Goal: Information Seeking & Learning: Learn about a topic

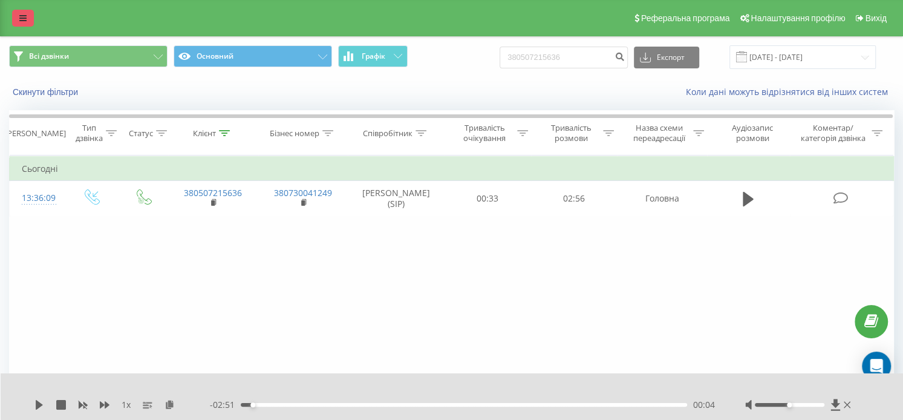
click at [26, 22] on icon at bounding box center [22, 18] width 7 height 8
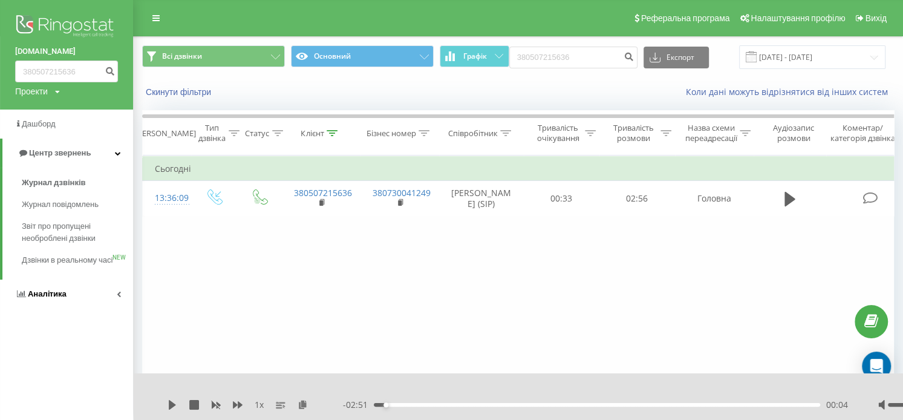
click at [50, 298] on link "Аналiтика" at bounding box center [66, 294] width 133 height 29
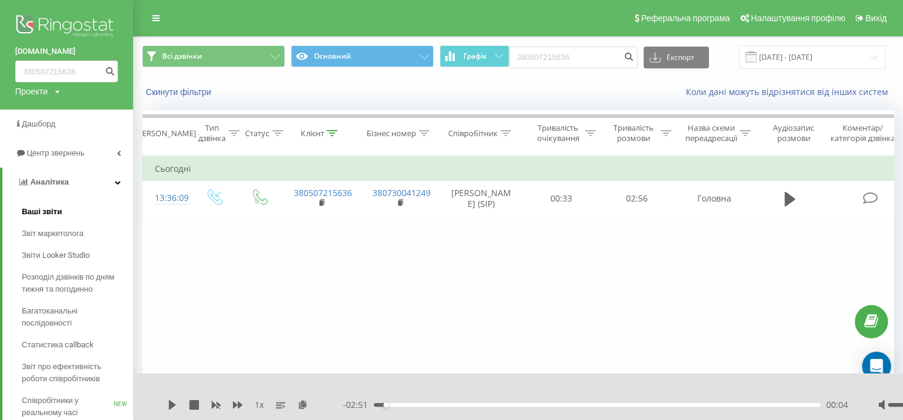
click at [47, 212] on span "Ваші звіти" at bounding box center [42, 212] width 41 height 12
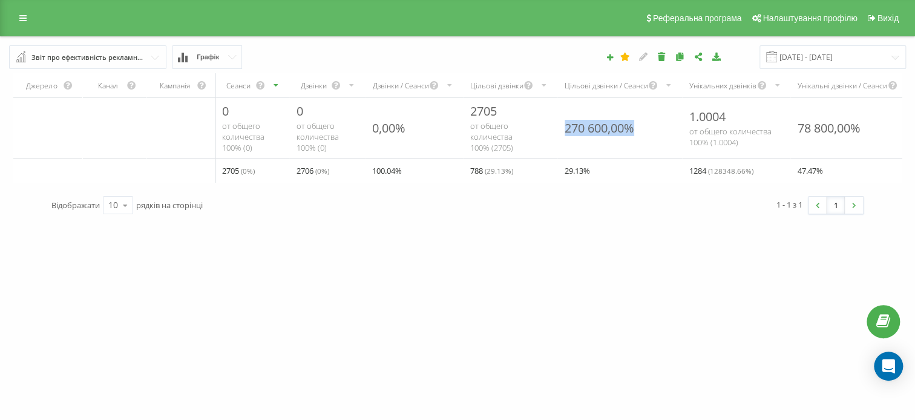
drag, startPoint x: 567, startPoint y: 125, endPoint x: 640, endPoint y: 124, distance: 73.2
click at [640, 124] on div "270 600,00%" at bounding box center [619, 128] width 125 height 26
click at [18, 24] on link at bounding box center [23, 18] width 22 height 17
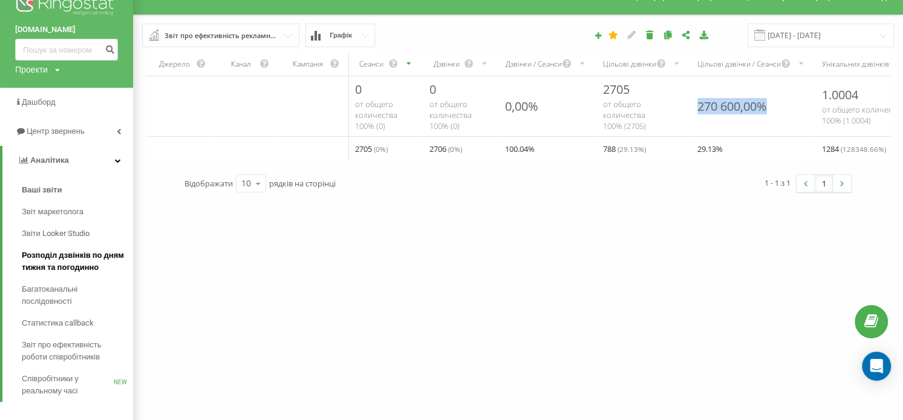
scroll to position [34, 0]
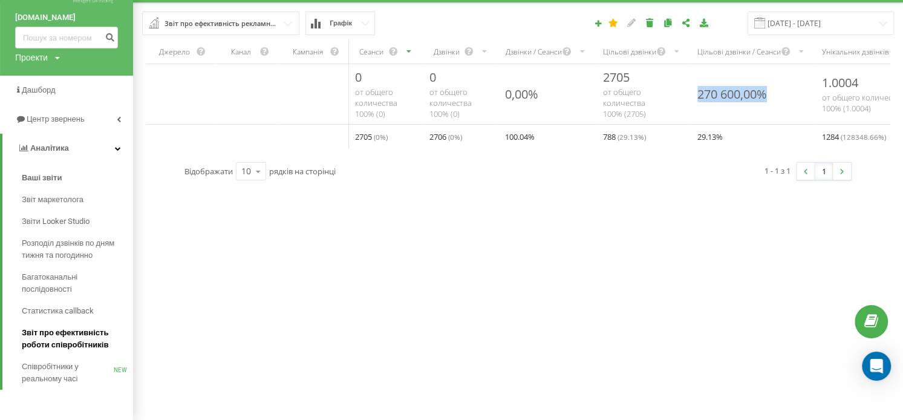
click at [47, 327] on span "Звіт про ефективність роботи співробітників" at bounding box center [74, 339] width 105 height 24
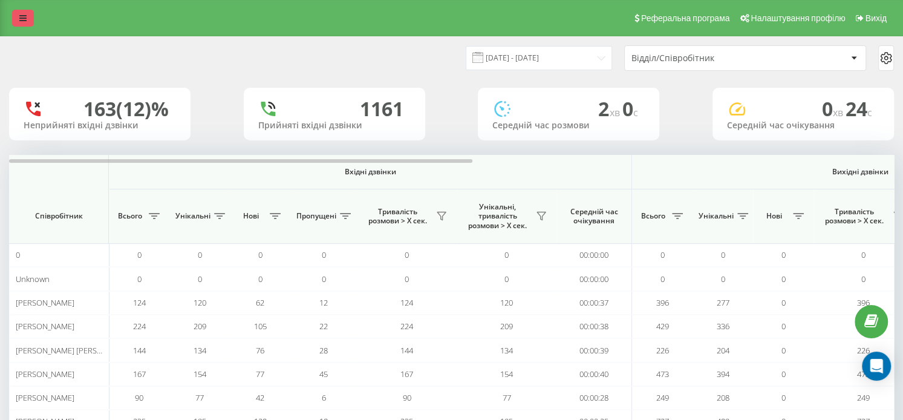
click at [27, 19] on link at bounding box center [23, 18] width 22 height 17
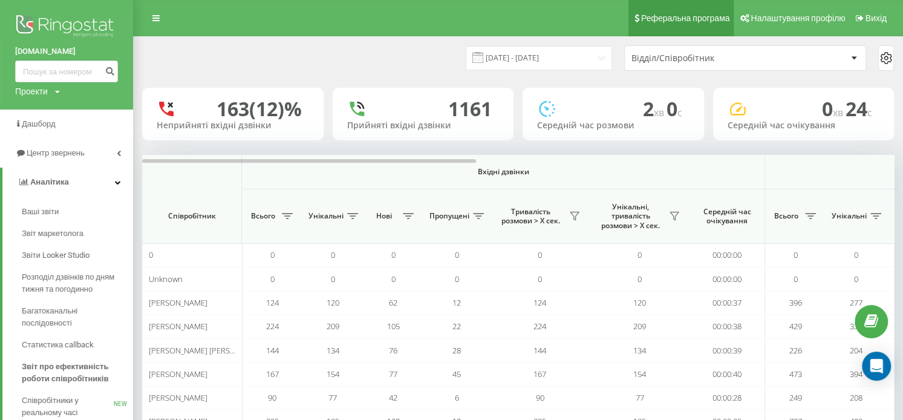
drag, startPoint x: 426, startPoint y: 48, endPoint x: 681, endPoint y: 23, distance: 256.6
click at [431, 47] on div "19.07.2025 - 19.08.2025 Відділ/Співробітник" at bounding box center [518, 57] width 752 height 25
click at [598, 59] on input "19.07.2025 - 19.08.2025" at bounding box center [539, 58] width 146 height 24
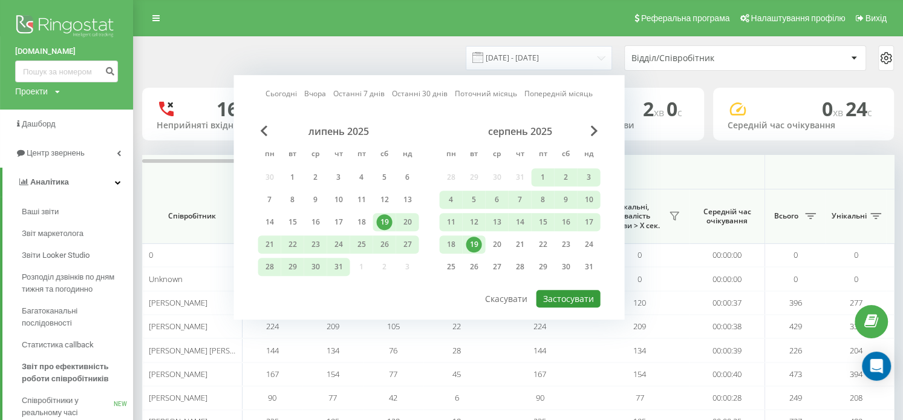
click at [574, 297] on button "Застосувати" at bounding box center [568, 299] width 64 height 18
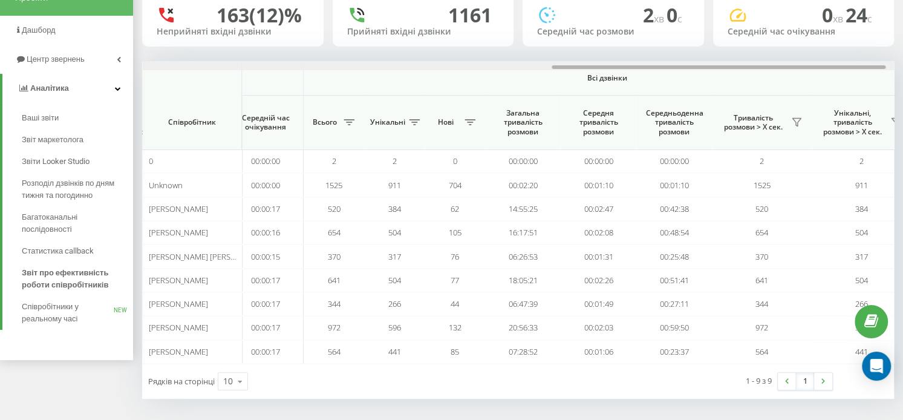
scroll to position [0, 936]
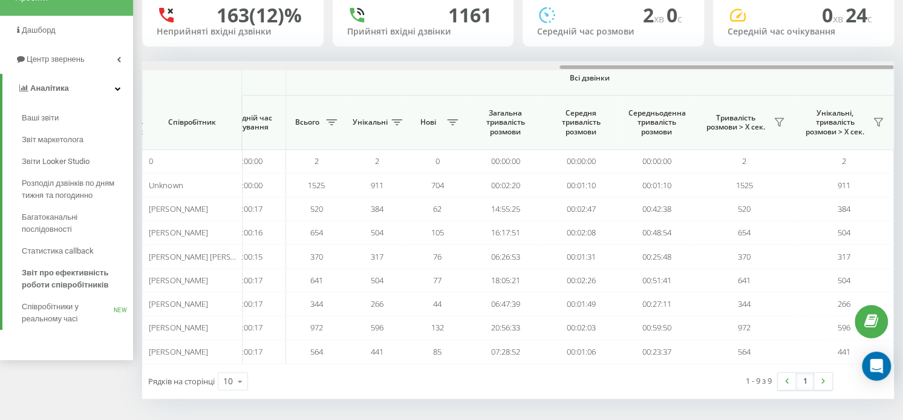
drag, startPoint x: 446, startPoint y: 68, endPoint x: 889, endPoint y: 65, distance: 442.9
click at [889, 65] on div at bounding box center [727, 67] width 334 height 4
drag, startPoint x: 567, startPoint y: 69, endPoint x: 596, endPoint y: 69, distance: 29.0
click at [596, 69] on div at bounding box center [518, 65] width 751 height 9
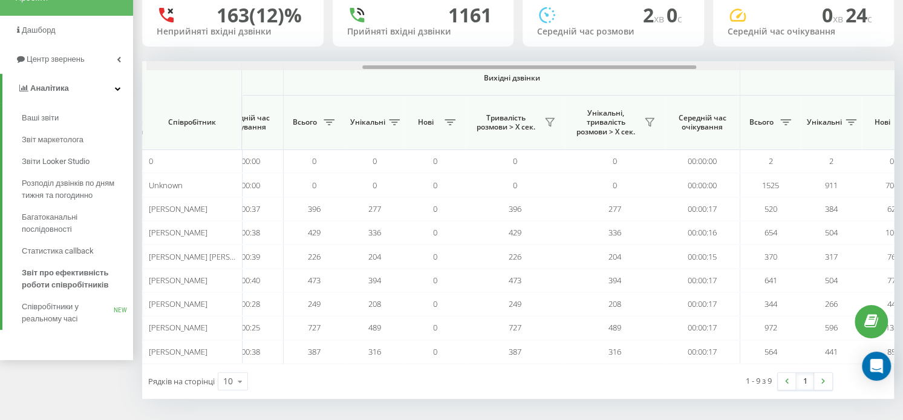
scroll to position [0, 485]
drag, startPoint x: 686, startPoint y: 67, endPoint x: 485, endPoint y: 65, distance: 200.9
click at [485, 65] on div at bounding box center [526, 67] width 334 height 4
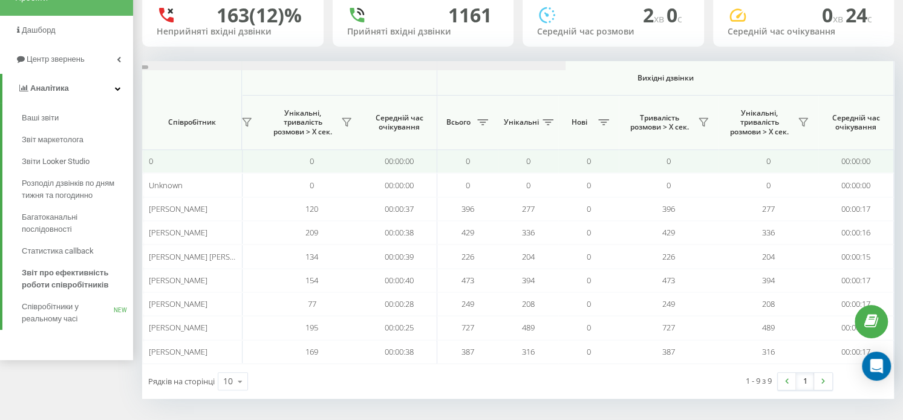
scroll to position [0, 0]
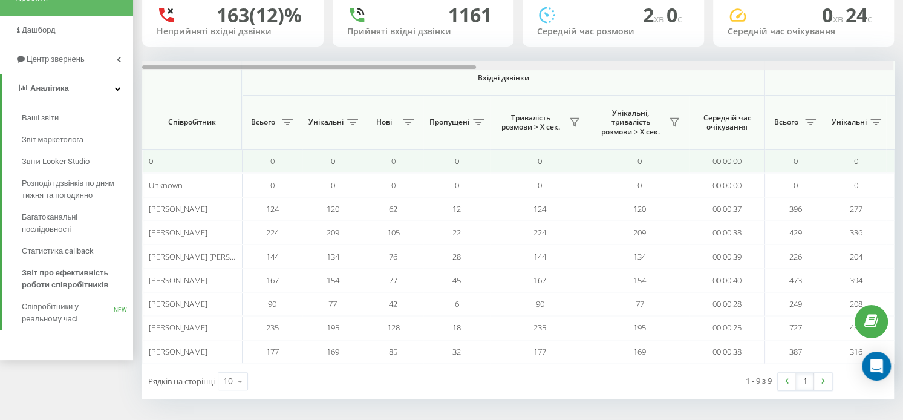
drag, startPoint x: 664, startPoint y: 68, endPoint x: 218, endPoint y: 163, distance: 456.5
click at [218, 163] on div "Вхідні дзвінки Вихідні дзвінки Всі дзвінки Співробітник Всього Унікальні Нові П…" at bounding box center [518, 212] width 752 height 303
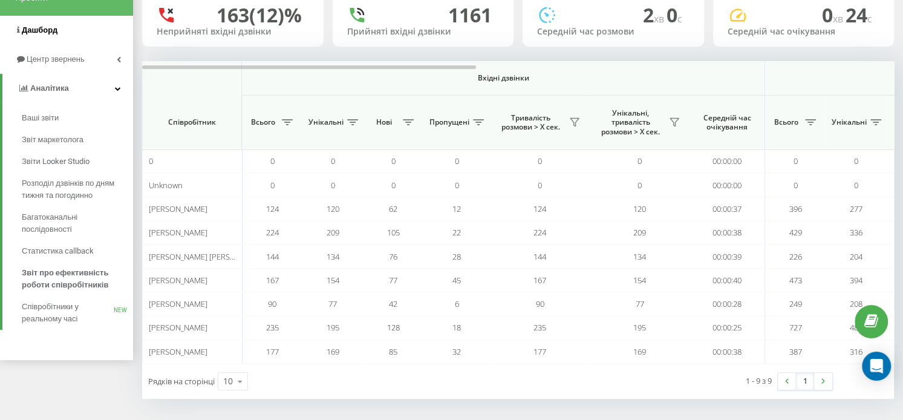
click at [53, 26] on span "Дашборд" at bounding box center [40, 29] width 36 height 9
